Goal: Information Seeking & Learning: Check status

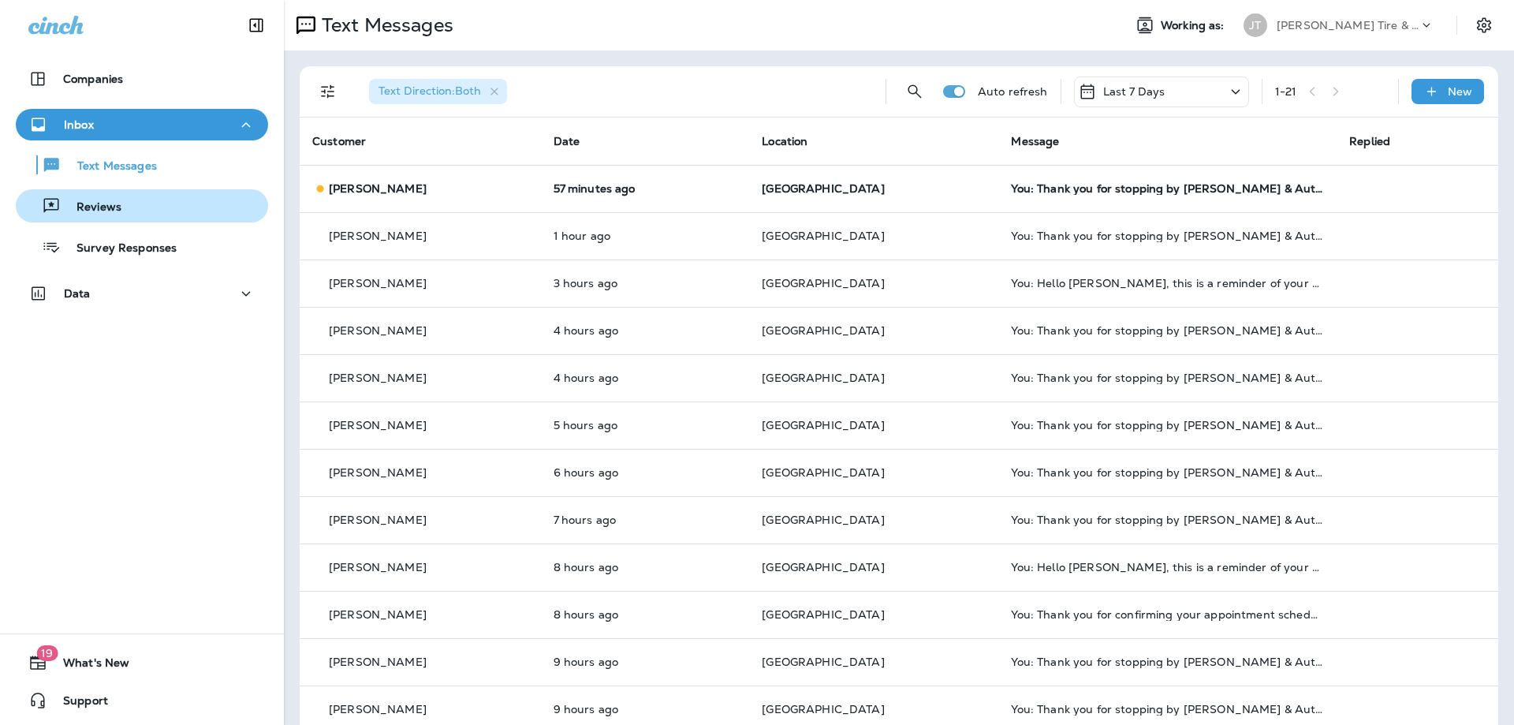
click at [126, 203] on div "Reviews" at bounding box center [142, 206] width 240 height 24
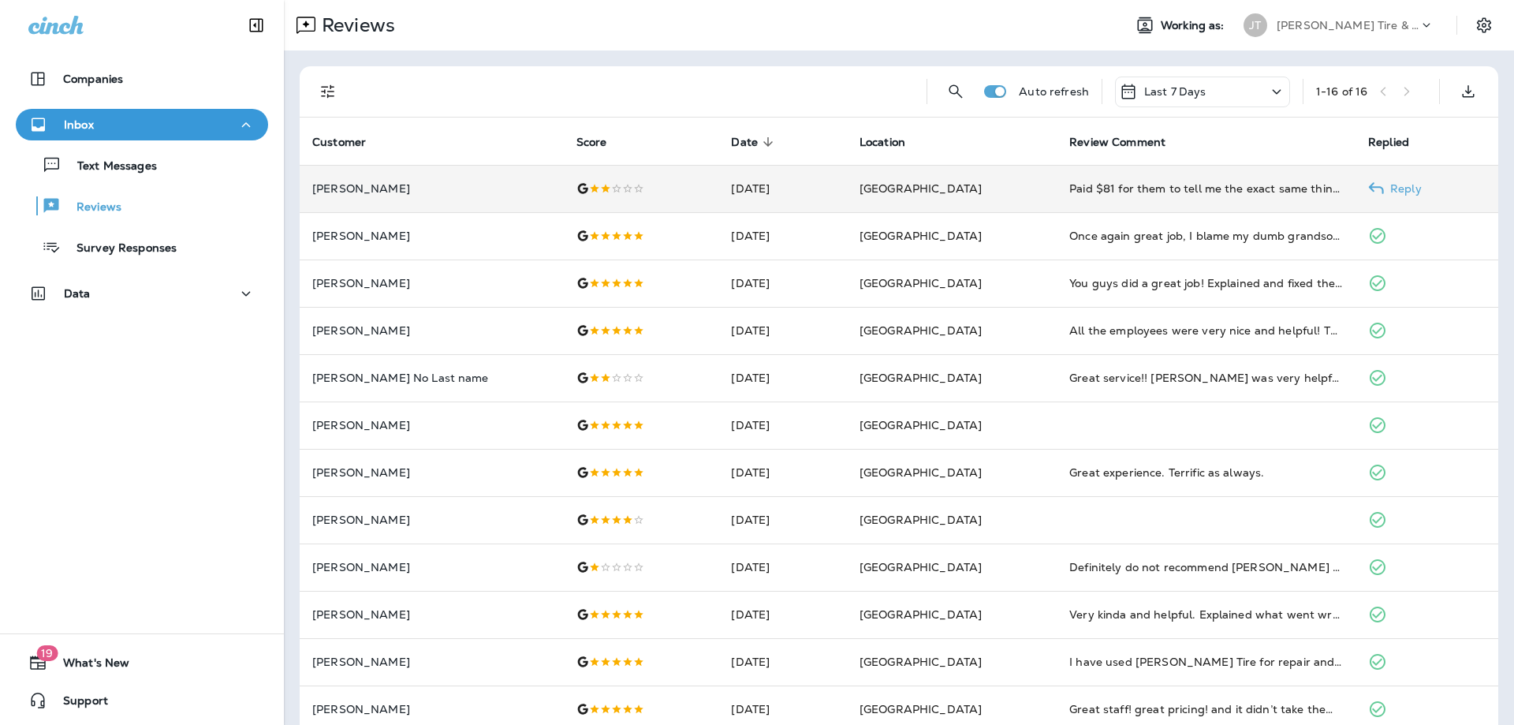
click at [783, 191] on td "[DATE]" at bounding box center [782, 188] width 128 height 47
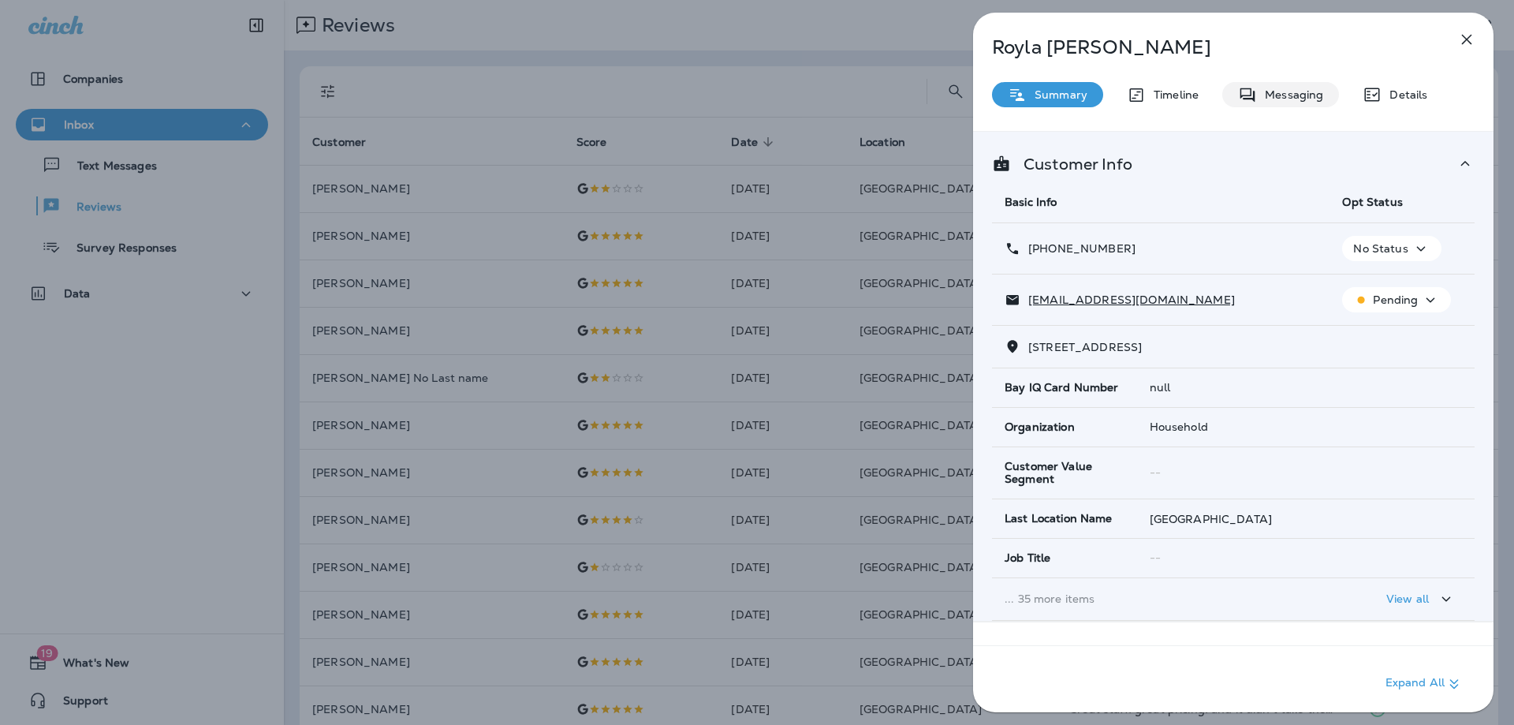
click at [1287, 95] on p "Messaging" at bounding box center [1290, 94] width 66 height 13
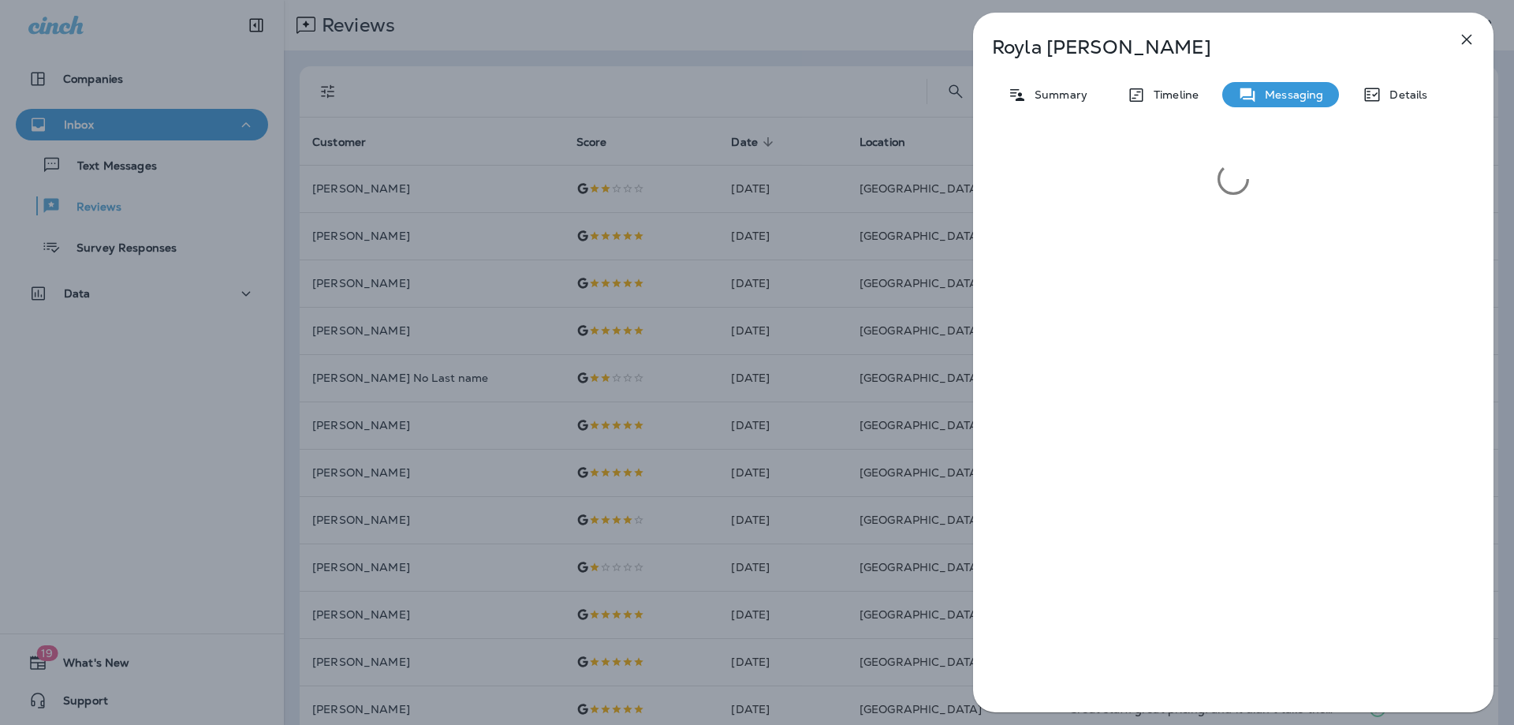
click at [1464, 35] on icon "button" at bounding box center [1466, 39] width 19 height 19
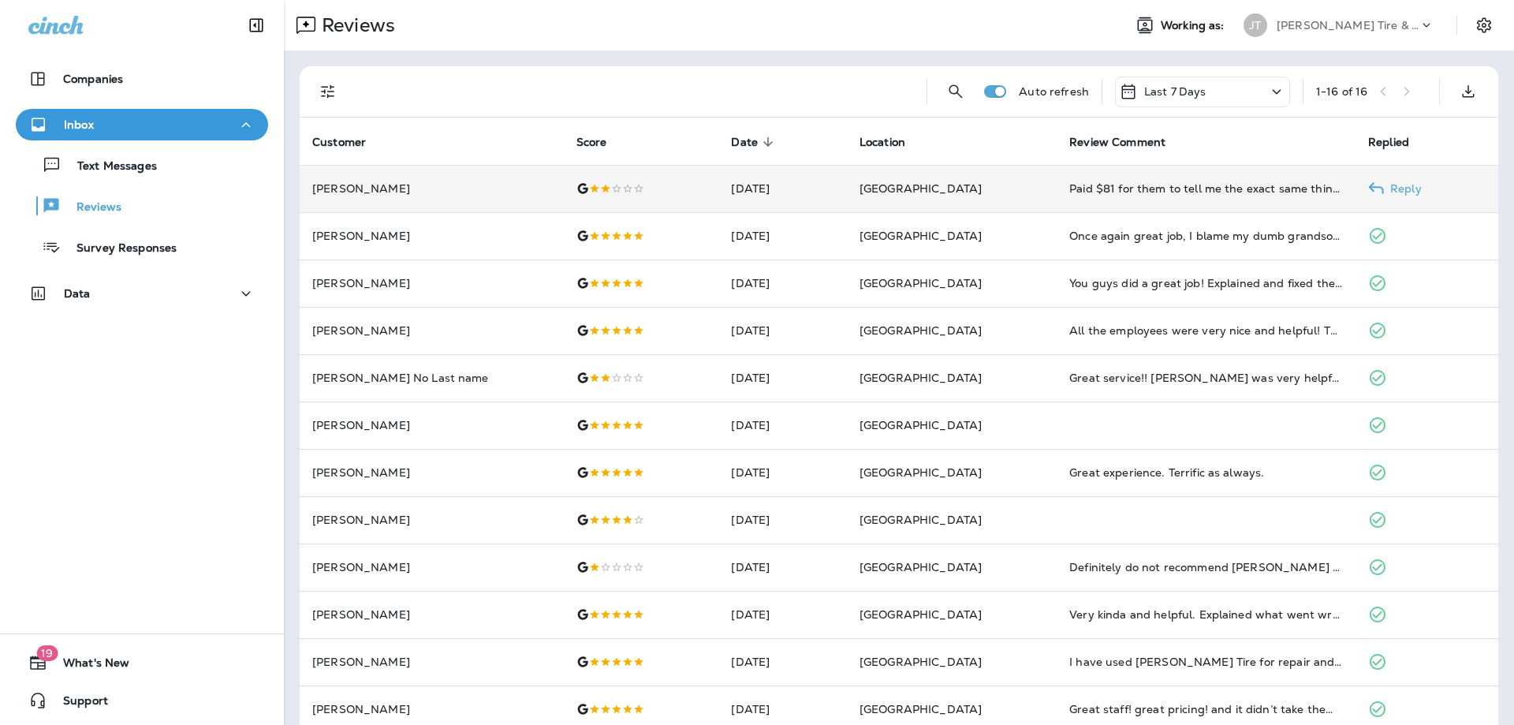
click at [1008, 196] on td "[GEOGRAPHIC_DATA]" at bounding box center [952, 188] width 210 height 47
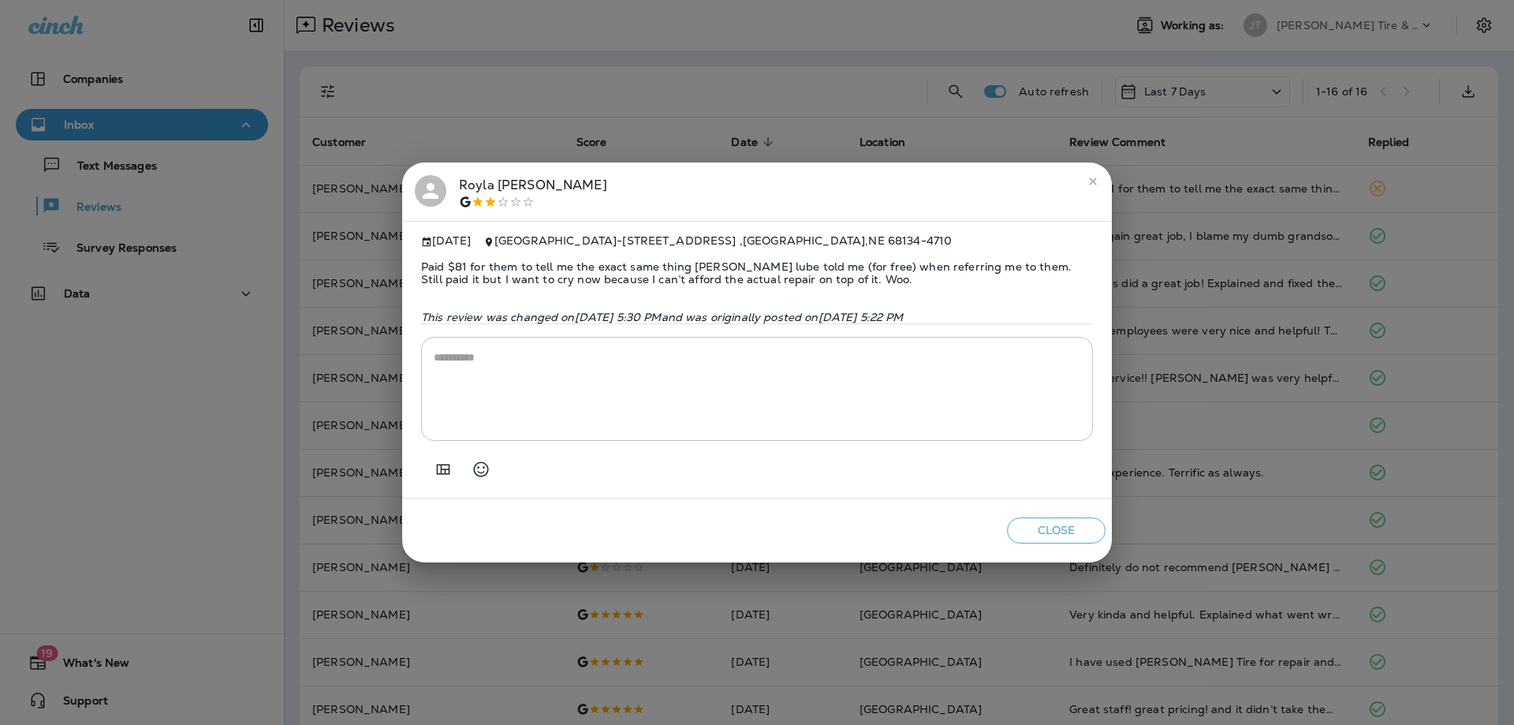
click at [1091, 175] on icon "close" at bounding box center [1093, 181] width 13 height 13
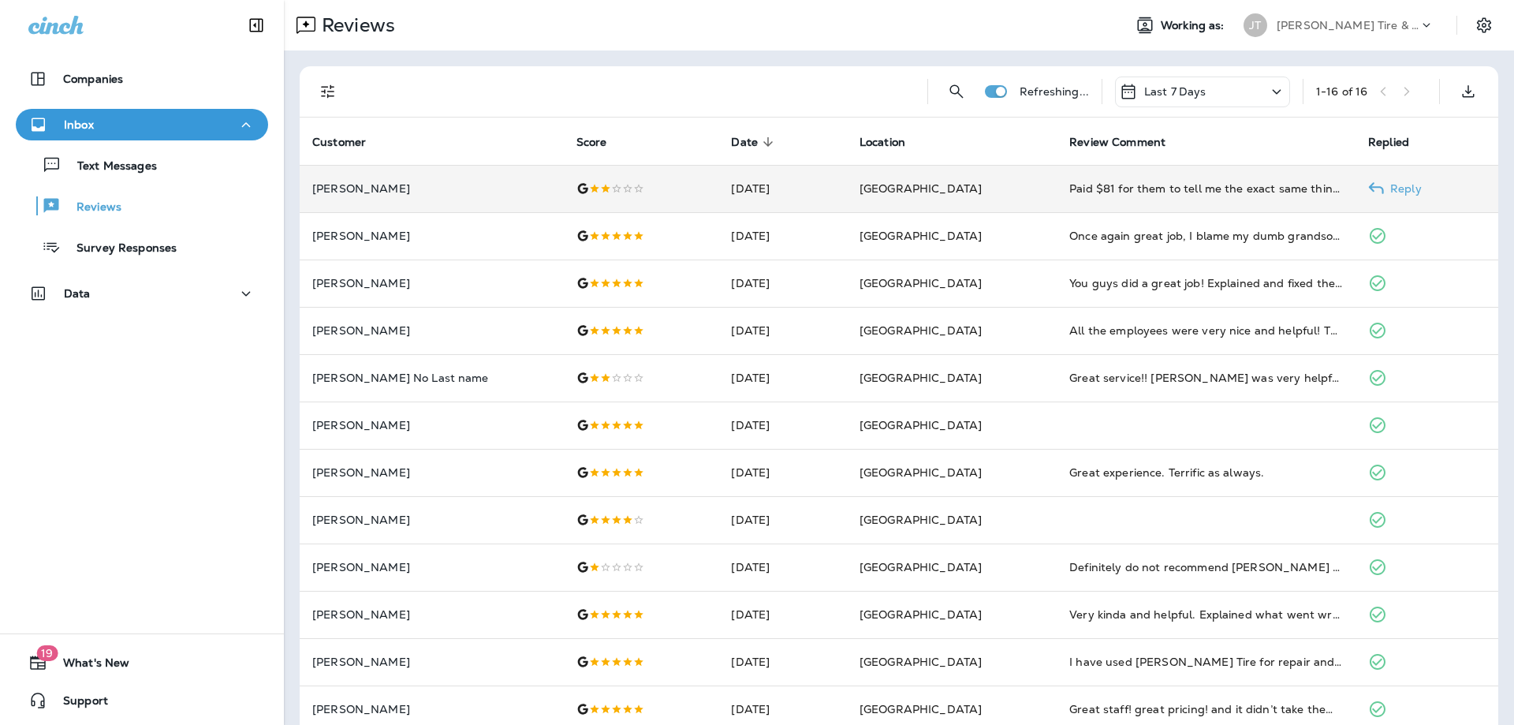
click at [785, 183] on td "[DATE]" at bounding box center [782, 188] width 128 height 47
